Goal: Task Accomplishment & Management: Use online tool/utility

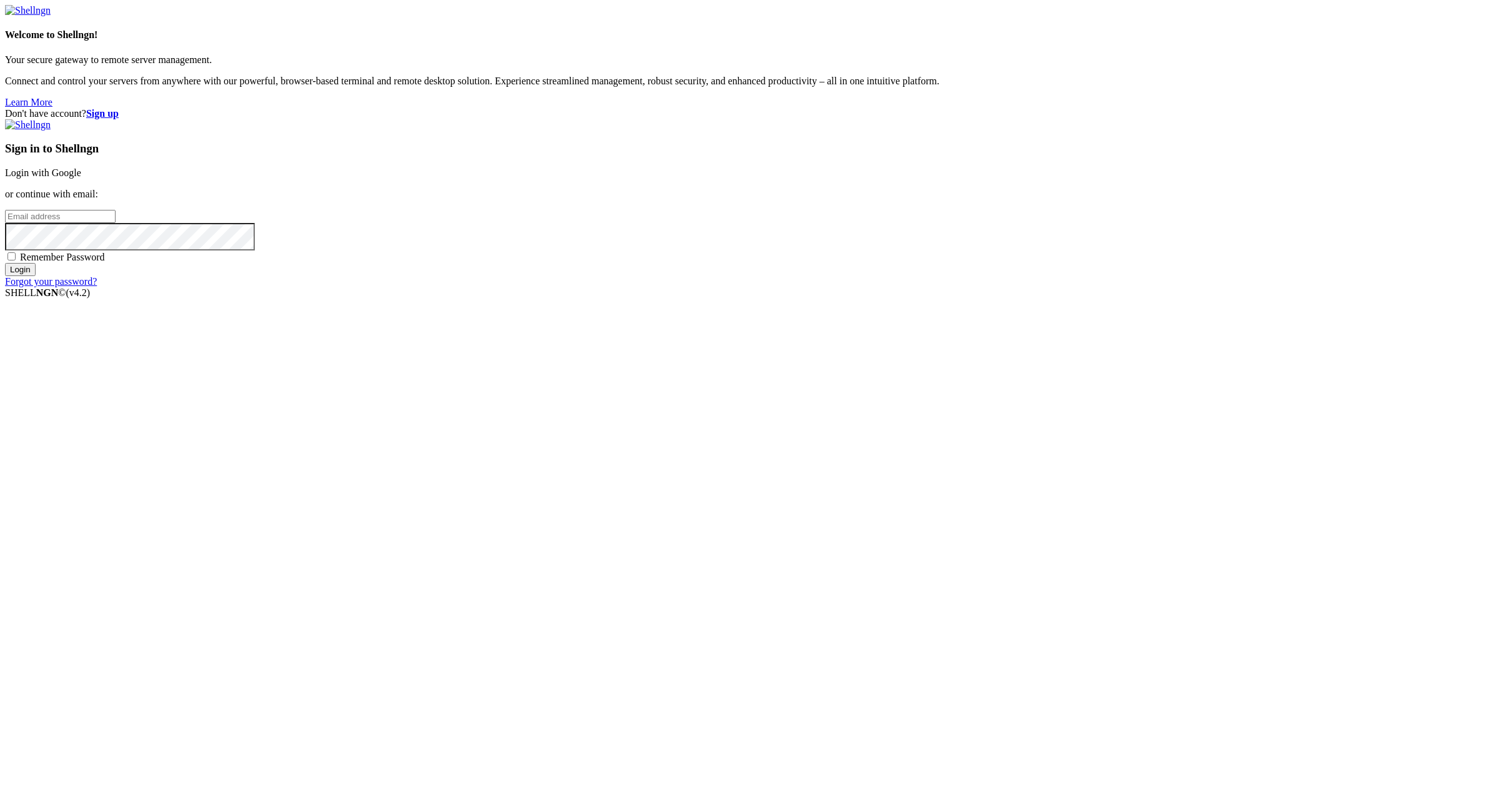
click at [119, 108] on strong "Sign up" at bounding box center [102, 113] width 33 height 11
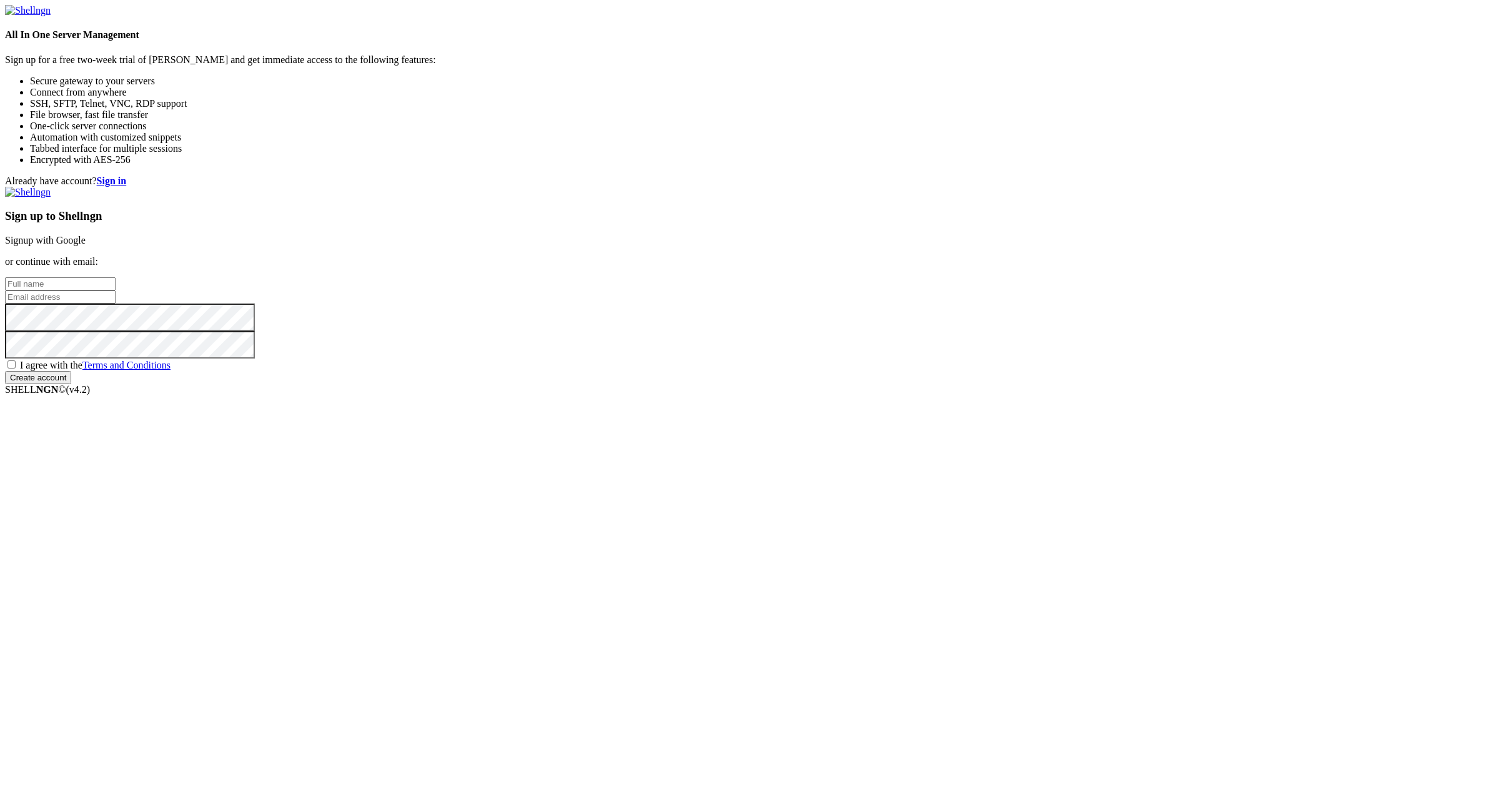
click at [116, 290] on input "text" at bounding box center [60, 284] width 111 height 13
click at [116, 303] on input "email" at bounding box center [60, 297] width 111 height 13
paste input "[EMAIL_ADDRESS][DOMAIN_NAME]:NameNameName"
click at [116, 303] on input "[EMAIL_ADDRESS][DOMAIN_NAME]:NameNameName" at bounding box center [60, 297] width 111 height 13
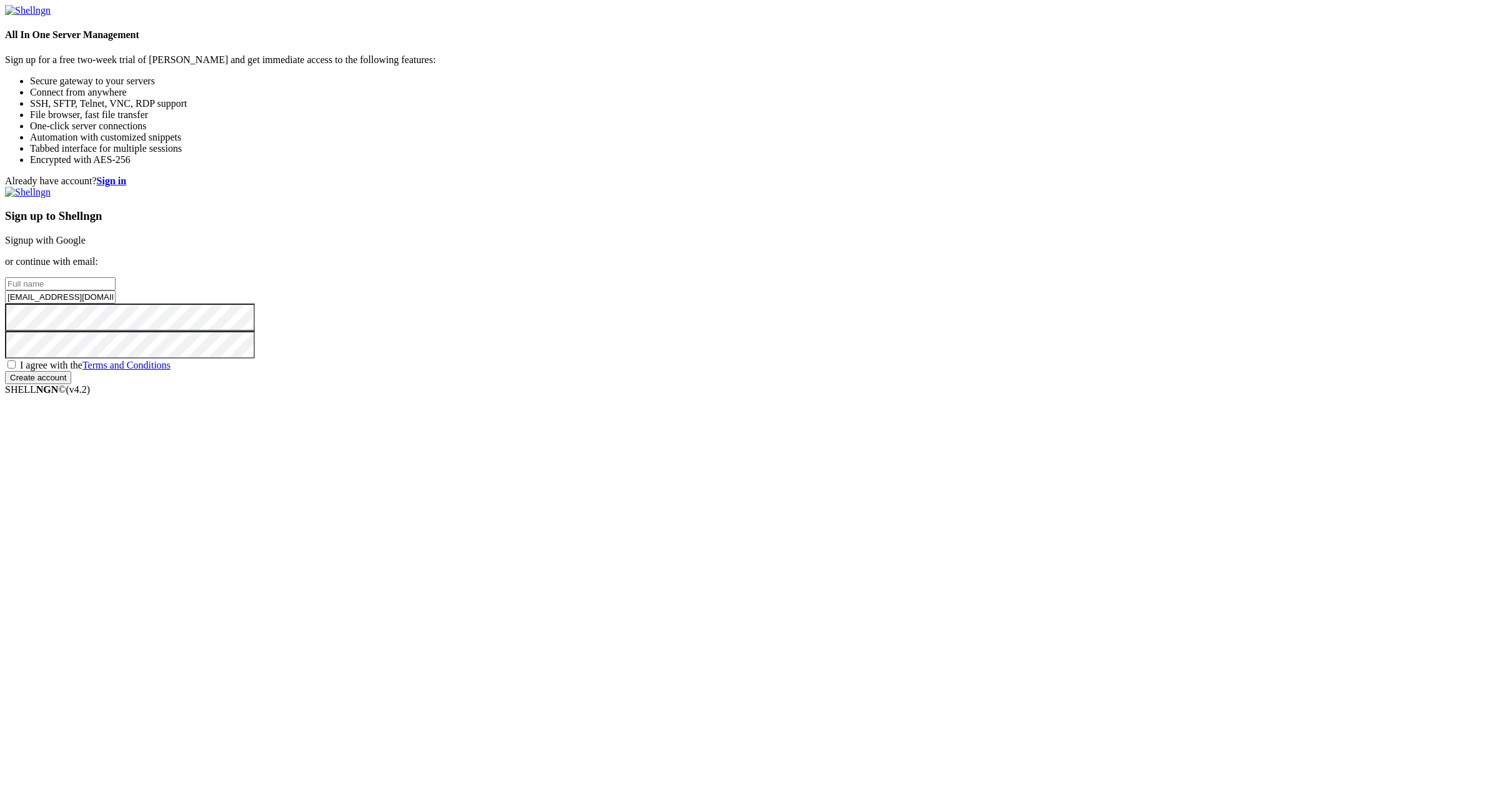
click at [116, 303] on input "[EMAIL_ADDRESS][DOMAIN_NAME]:" at bounding box center [60, 297] width 111 height 13
click at [116, 303] on input "[EMAIL_ADDRESS][DOMAIN_NAME]" at bounding box center [60, 297] width 111 height 13
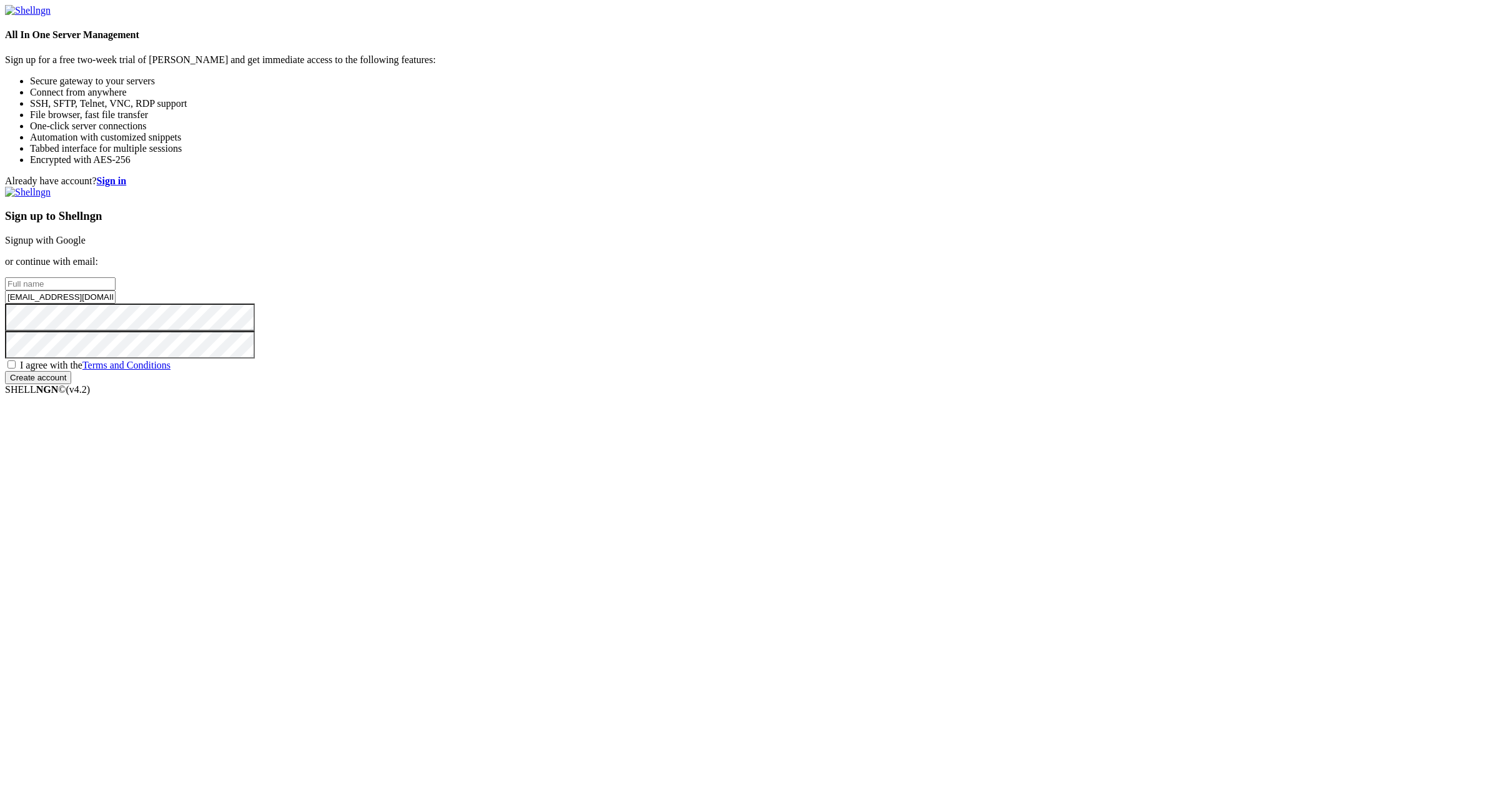
click at [116, 303] on input "[EMAIL_ADDRESS][DOMAIN_NAME]" at bounding box center [60, 297] width 111 height 13
type input "[EMAIL_ADDRESS][DOMAIN_NAME]"
click at [116, 290] on input "text" at bounding box center [60, 284] width 111 height 13
paste input "officialtan"
type input "officialtan"
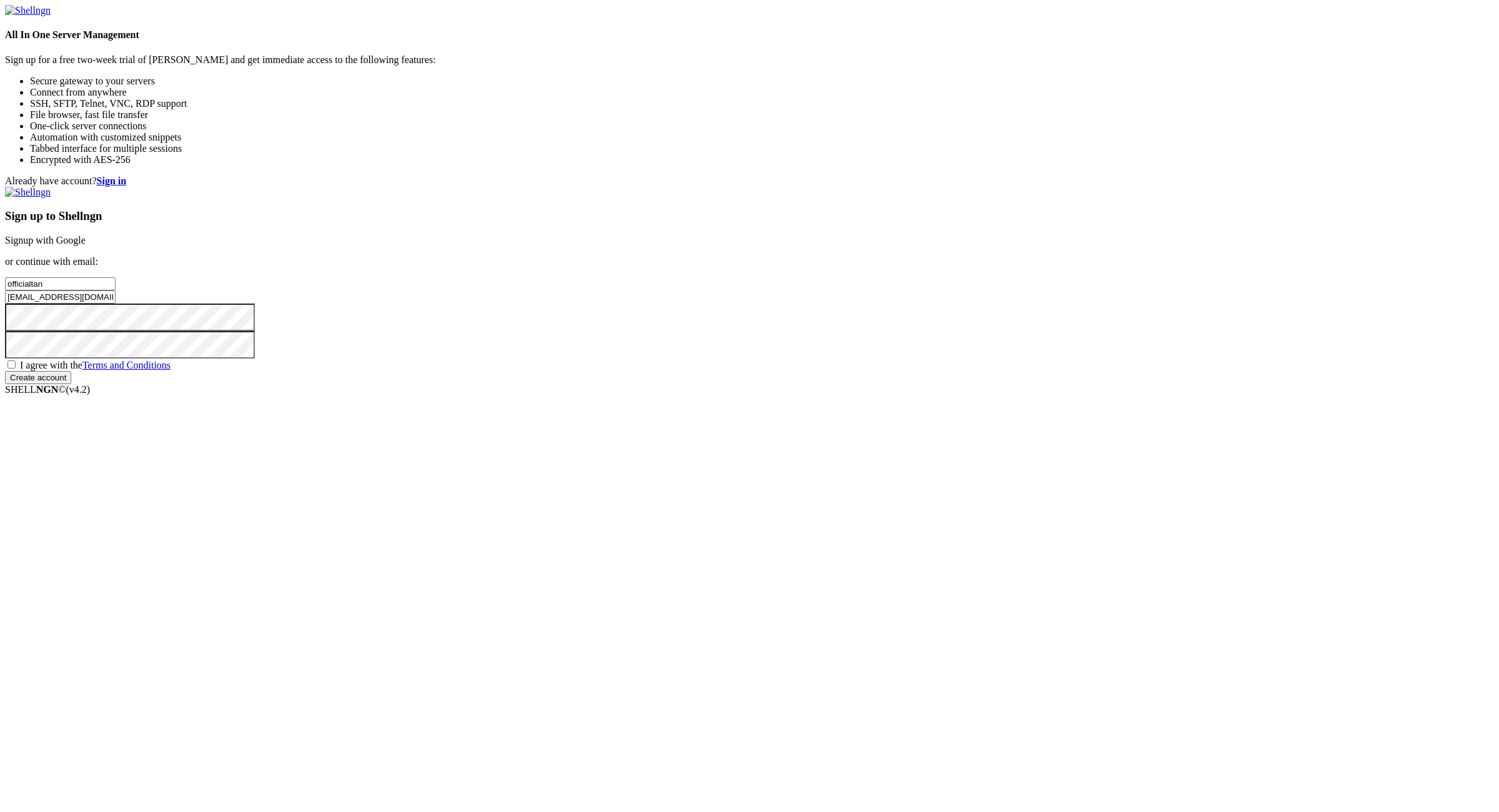
click at [170, 370] on label "I agree with the Terms and Conditions" at bounding box center [88, 365] width 166 height 11
click at [16, 369] on input "I agree with the Terms and Conditions" at bounding box center [11, 365] width 8 height 8
checkbox input "true"
click at [71, 384] on input "Create account" at bounding box center [38, 378] width 66 height 13
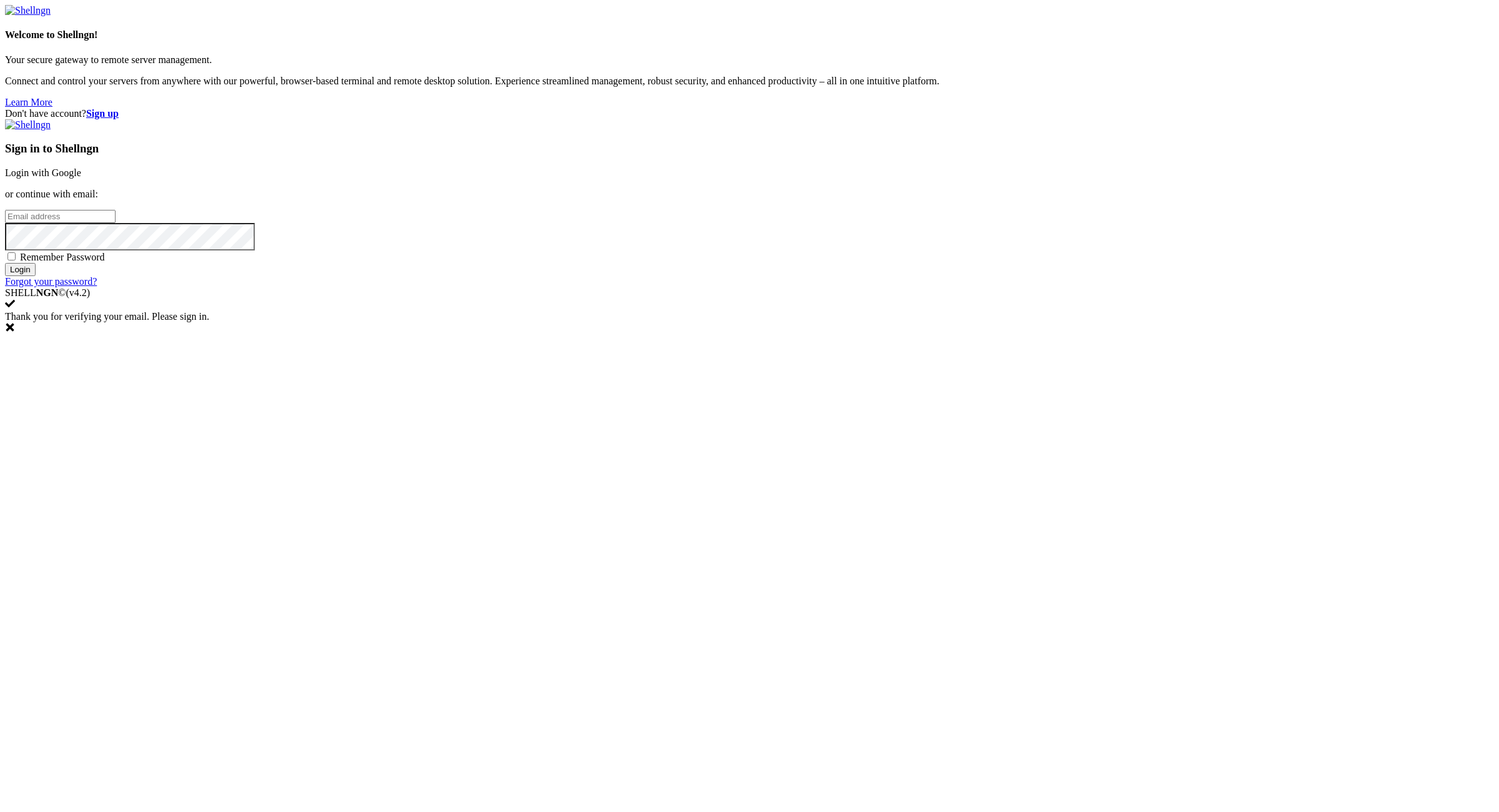
click at [1320, 288] on div "Don't have account? Sign up Sign in to Shellngn Login with Google or continue w…" at bounding box center [749, 197] width 1489 height 179
click at [938, 288] on div "Sign in to Shellngn Login with Google or continue with email: Remember Password…" at bounding box center [749, 203] width 1489 height 168
click at [116, 223] on input "email" at bounding box center [60, 216] width 111 height 13
paste input "[EMAIL_ADDRESS][DOMAIN_NAME]:NameNameName"
click at [116, 223] on input "[EMAIL_ADDRESS][DOMAIN_NAME]:NameNameName" at bounding box center [60, 216] width 111 height 13
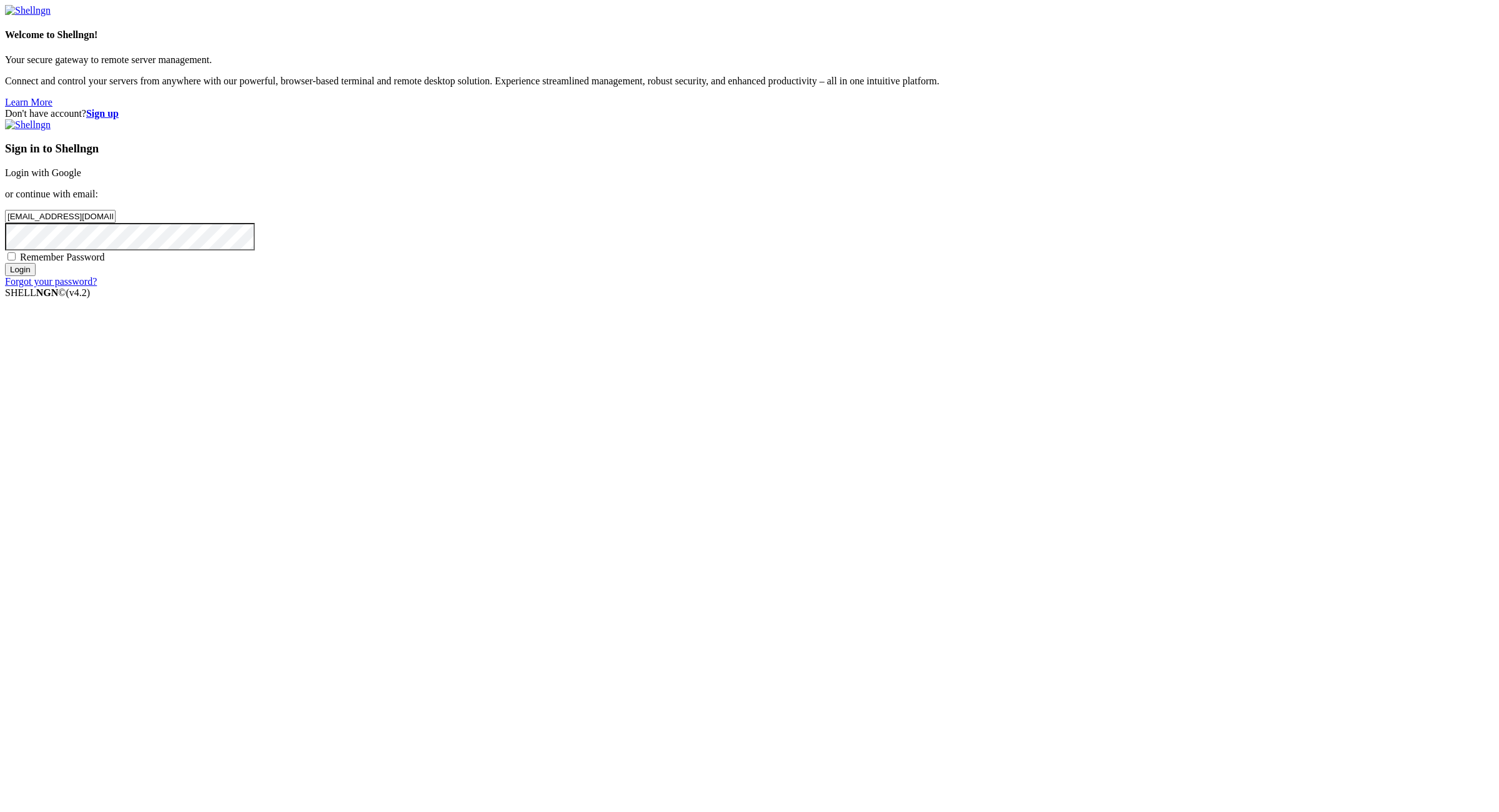
click at [116, 223] on input "[EMAIL_ADDRESS][DOMAIN_NAME]:NameNameName" at bounding box center [60, 216] width 111 height 13
click at [1032, 288] on div "Sign in to Shellngn Login with Google or continue with email: [EMAIL_ADDRESS][D…" at bounding box center [749, 203] width 1489 height 168
click at [116, 223] on input "[EMAIL_ADDRESS][DOMAIN_NAME]:" at bounding box center [60, 216] width 111 height 13
type input "[EMAIL_ADDRESS][DOMAIN_NAME]"
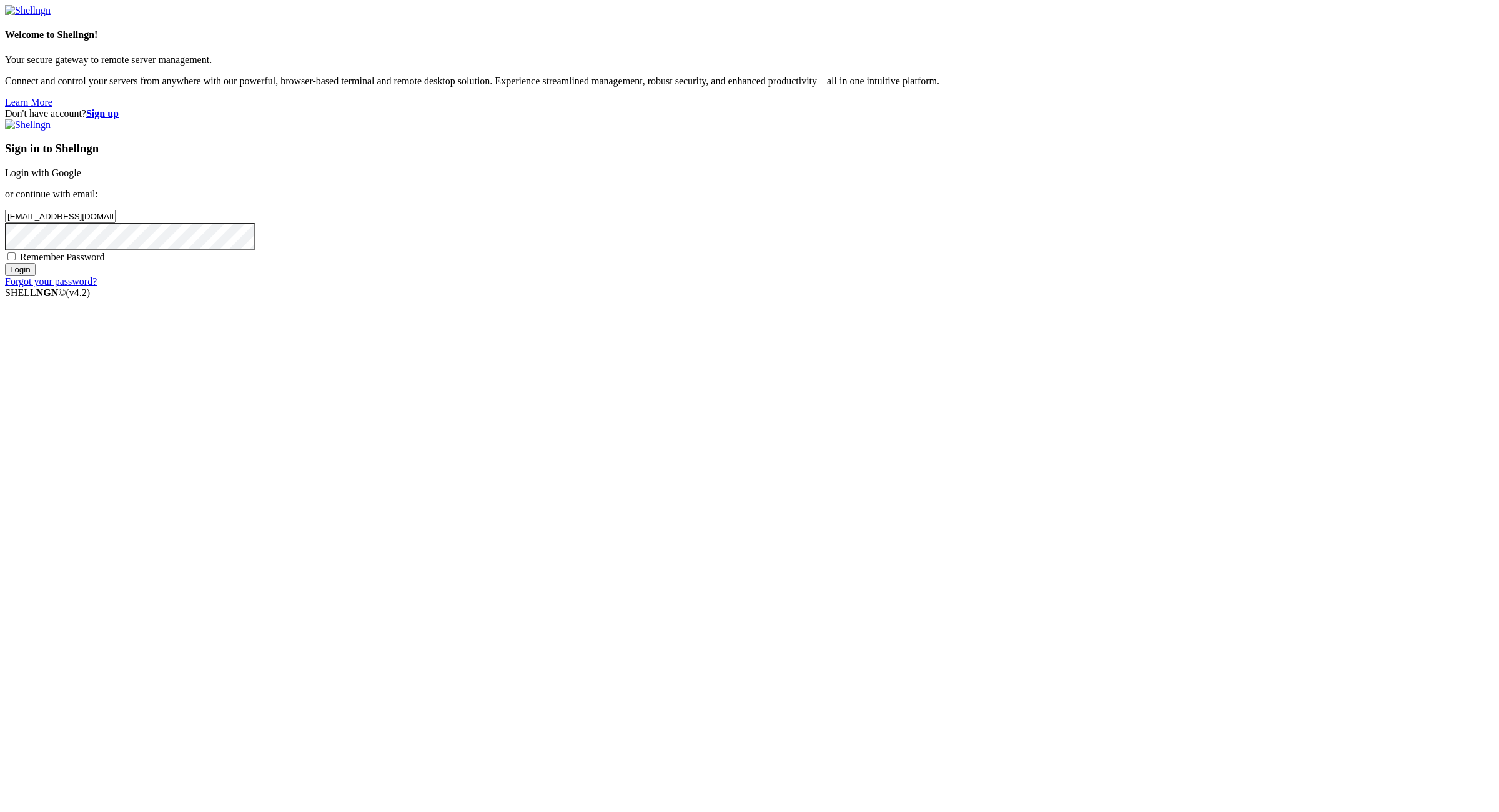
click at [105, 262] on span "Remember Password" at bounding box center [62, 256] width 85 height 11
click at [16, 261] on input "Remember Password" at bounding box center [11, 256] width 8 height 8
checkbox input "true"
click at [35, 276] on input "Login" at bounding box center [20, 270] width 30 height 13
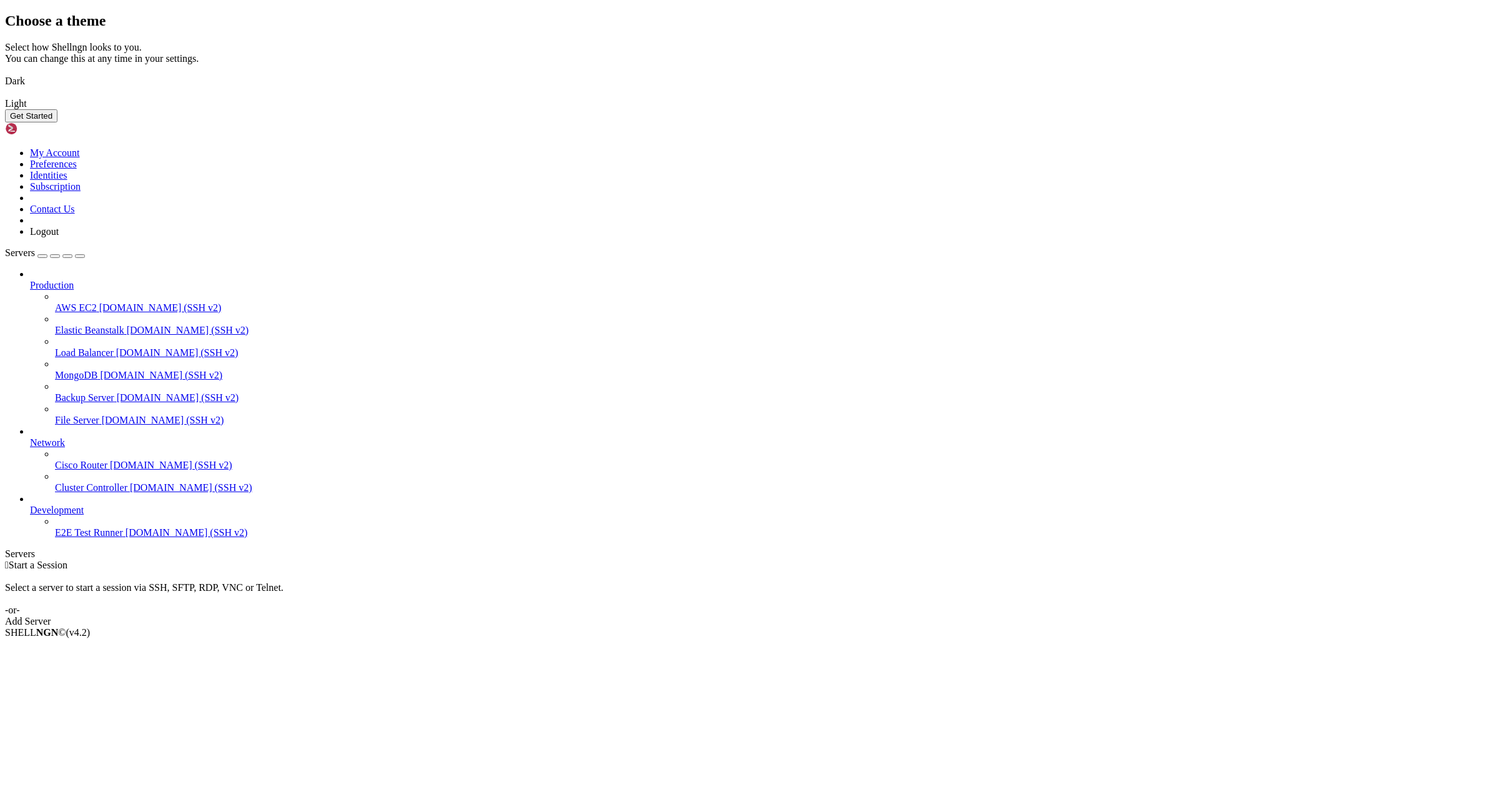
click at [5, 73] on img at bounding box center [5, 73] width 0 height 0
click at [57, 122] on button "Get Started" at bounding box center [31, 116] width 52 height 13
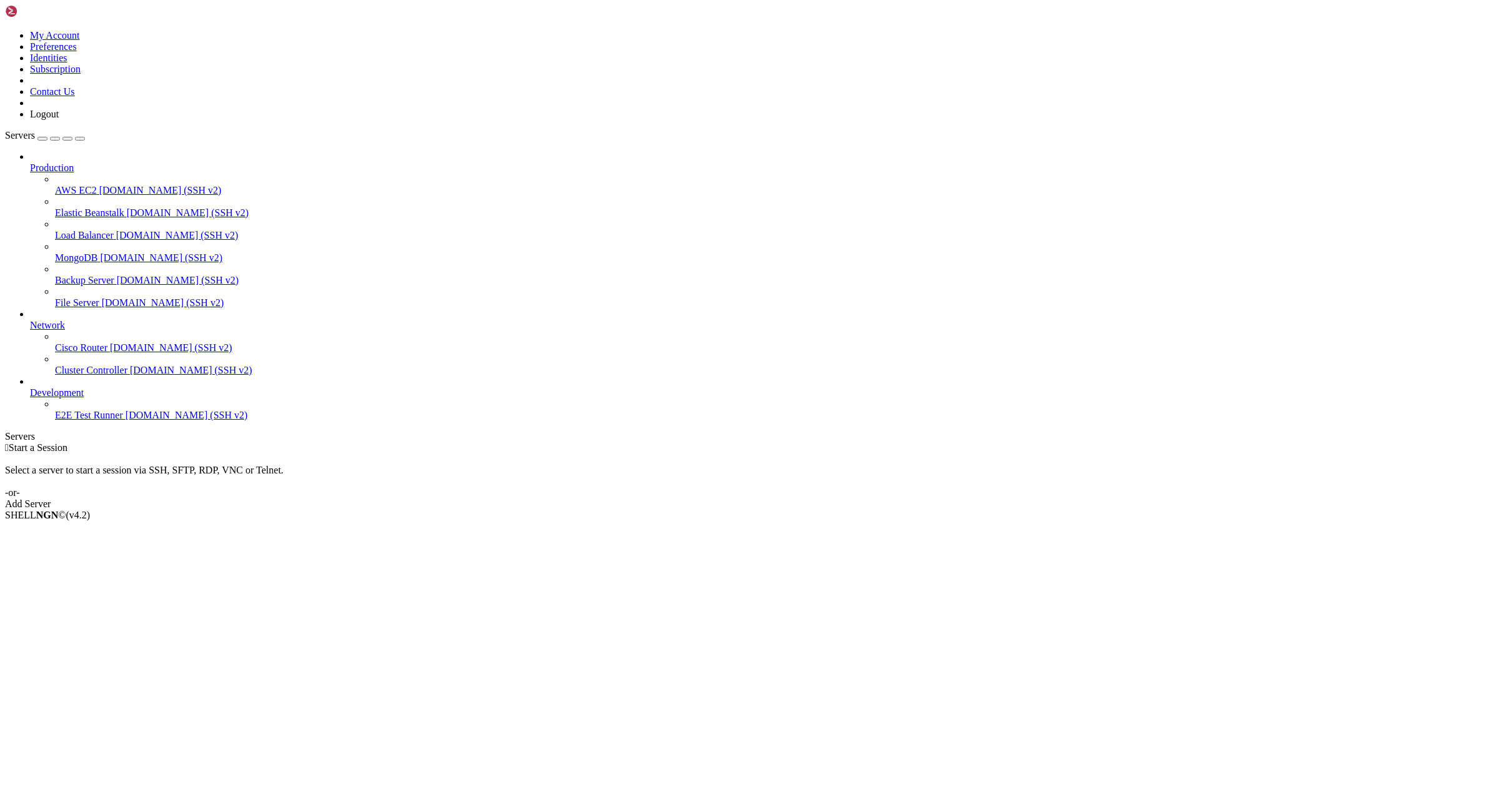
click at [831, 498] on div "Add Server" at bounding box center [749, 504] width 1489 height 11
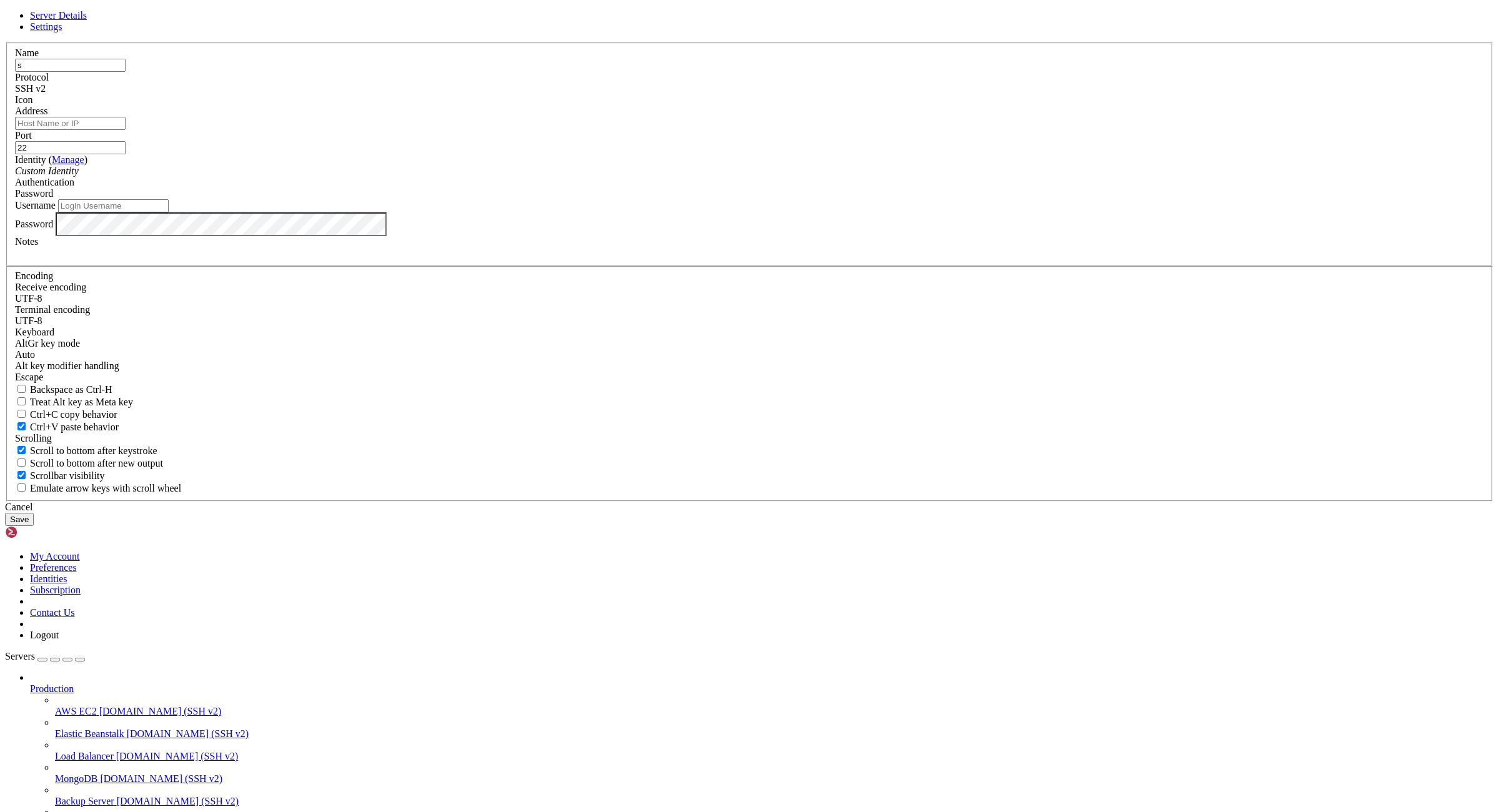
type input "s"
click at [125, 130] on input "Address" at bounding box center [70, 124] width 111 height 13
paste input "[TECHNICAL_ID]"
type input "[TECHNICAL_ID]"
click at [169, 212] on input "Username" at bounding box center [113, 206] width 111 height 13
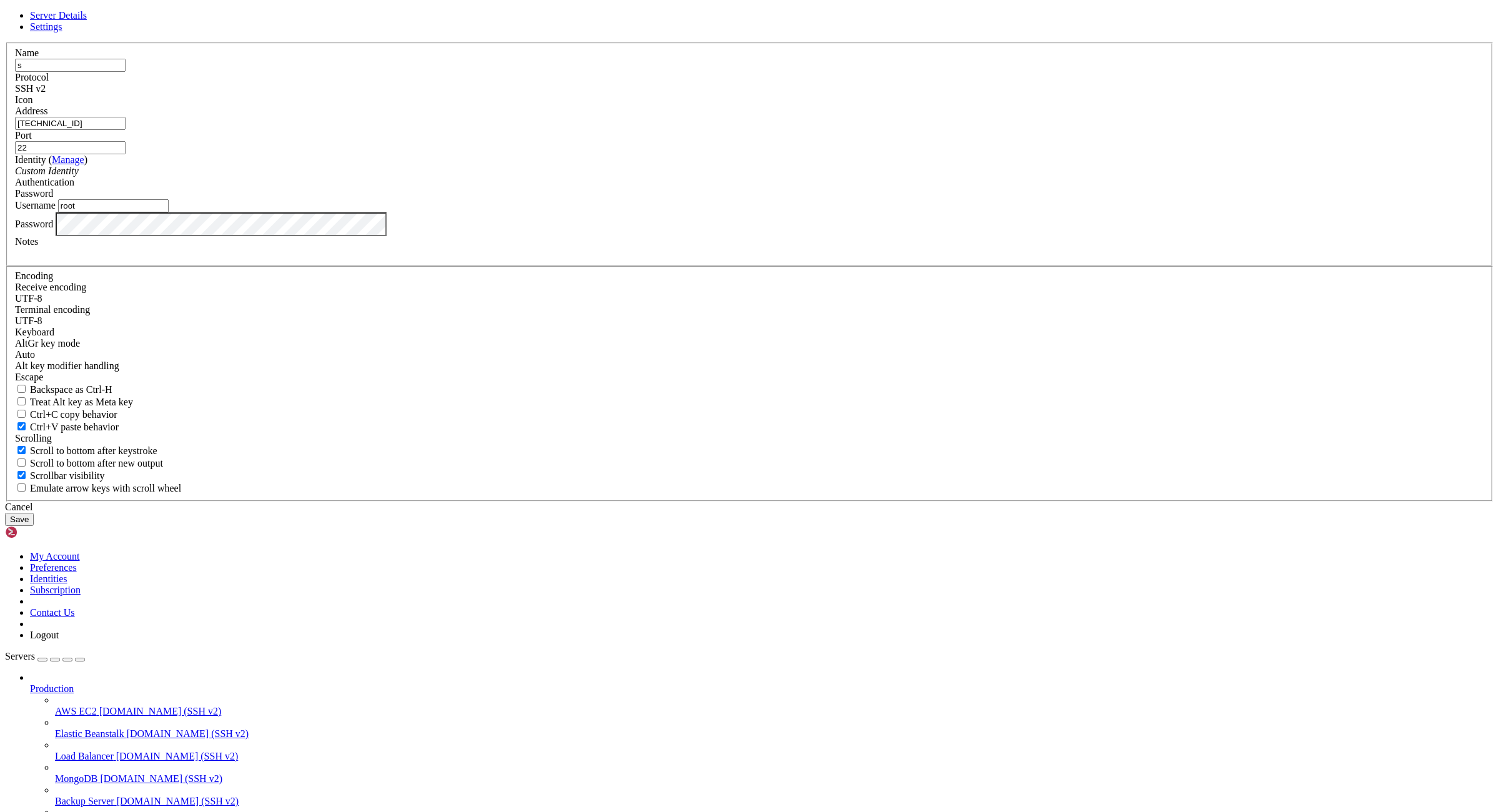
type input "root"
click at [34, 526] on button "Save" at bounding box center [19, 519] width 29 height 13
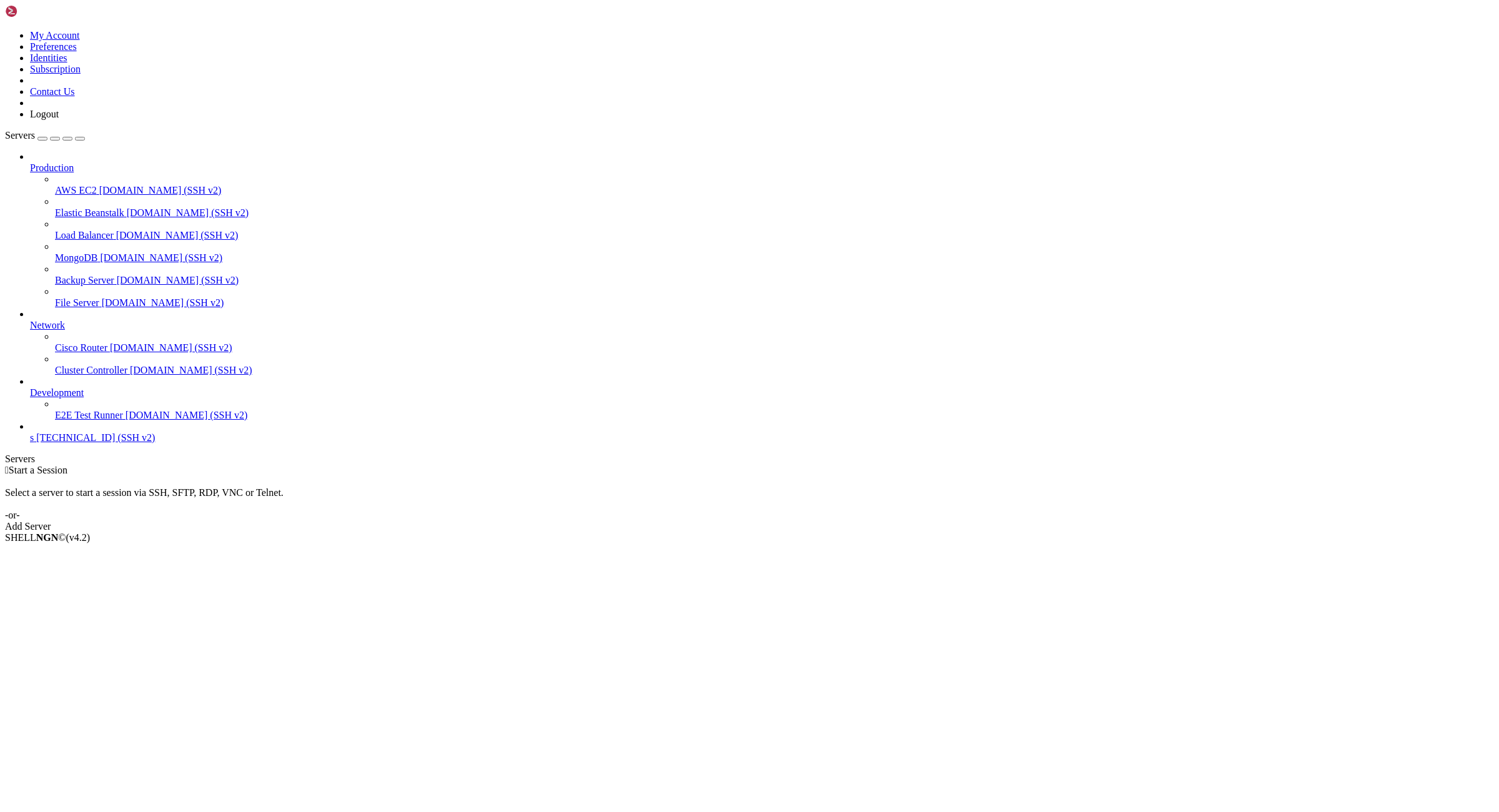
click at [34, 442] on span "s" at bounding box center [32, 437] width 4 height 11
